Goal: Task Accomplishment & Management: Manage account settings

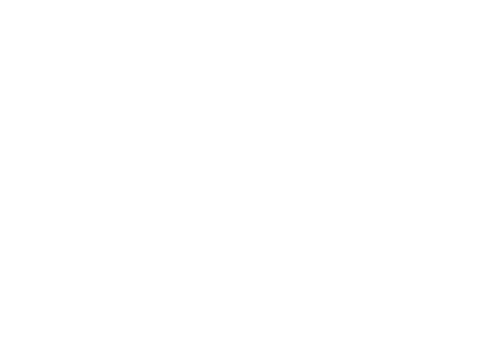
type input "**********"
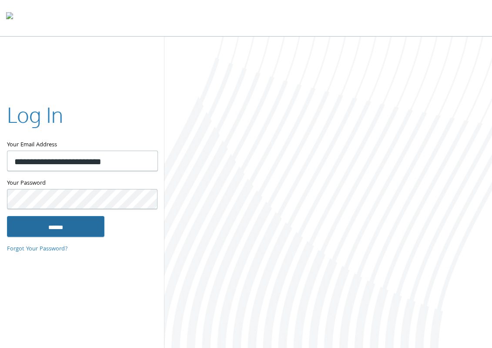
click at [72, 226] on input "******" at bounding box center [56, 226] width 98 height 21
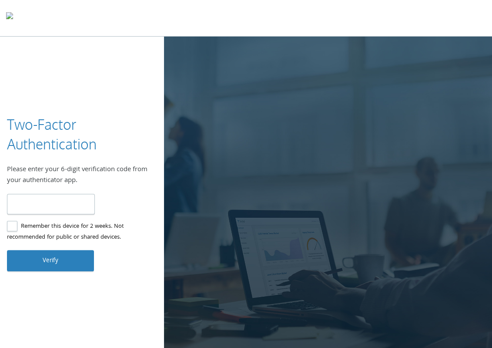
click at [67, 206] on input "number" at bounding box center [51, 204] width 88 height 20
type input "******"
